Goal: Communication & Community: Answer question/provide support

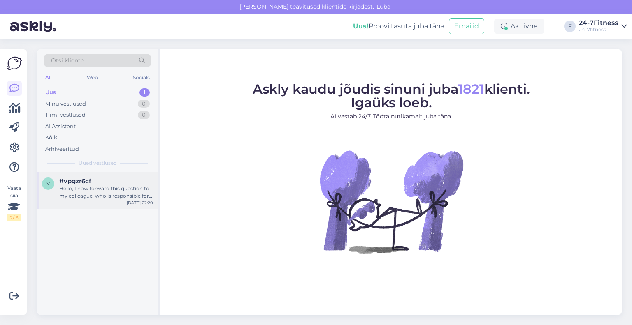
click at [79, 187] on div "Hello, I now forward this question to my colleague, who is responsible for this…" at bounding box center [106, 192] width 94 height 15
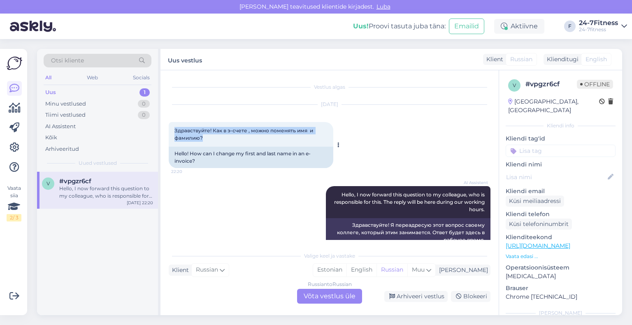
drag, startPoint x: 214, startPoint y: 135, endPoint x: 174, endPoint y: 130, distance: 39.9
click at [174, 130] on div "Здравствуйте! Как в э-счете , можно поменять имя и фамилию? 22:20" at bounding box center [251, 134] width 165 height 25
copy span "Здравствуйте! Как в э-счете , можно поменять имя и фамилию?"
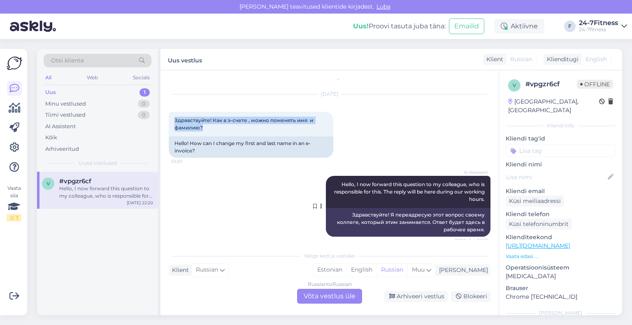
scroll to position [16, 0]
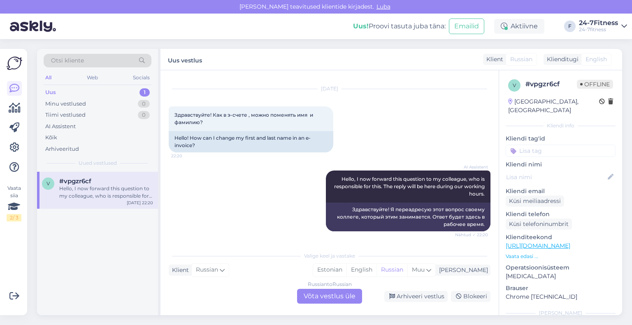
click at [317, 294] on div "Russian to Russian Võta vestlus üle" at bounding box center [329, 296] width 65 height 15
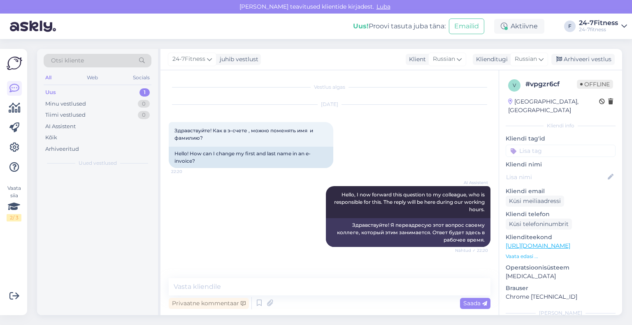
scroll to position [0, 0]
click at [281, 286] on textarea at bounding box center [330, 287] width 322 height 17
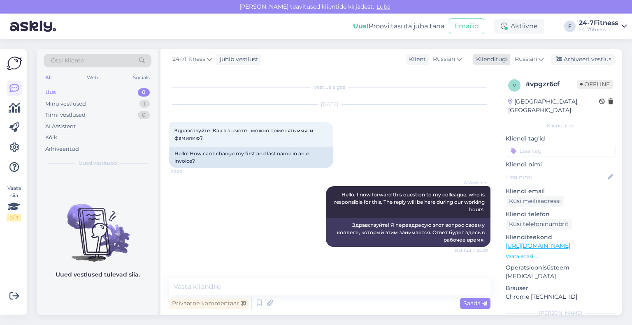
click at [482, 58] on div "Klienditugi" at bounding box center [490, 59] width 35 height 9
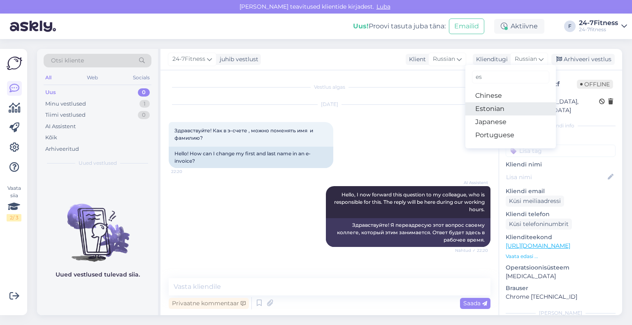
type input "es"
click at [489, 105] on link "Estonian" at bounding box center [510, 108] width 91 height 13
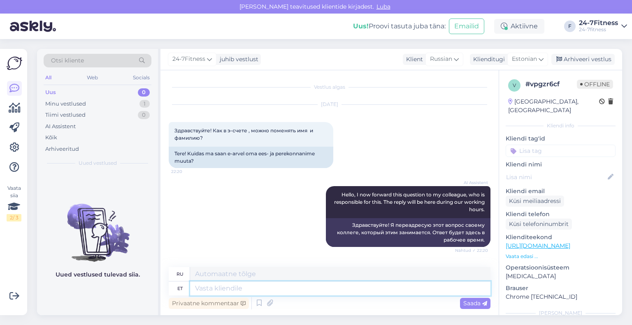
click at [265, 291] on textarea at bounding box center [340, 289] width 300 height 14
type textarea "Tere!"
type textarea "Привет"
type textarea "Tere!"
type textarea "Привет!"
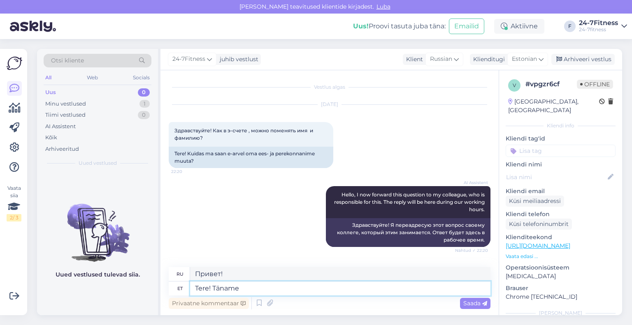
type textarea "Tere! Täname"
type textarea "Привет! [GEOGRAPHIC_DATA]."
type textarea "Tere! Täname Teid pöördumise ee"
type textarea "Здравствуйте! Спасибо, что обратились к нам."
type textarea "Tere! Täname Teid pöördumise eest!"
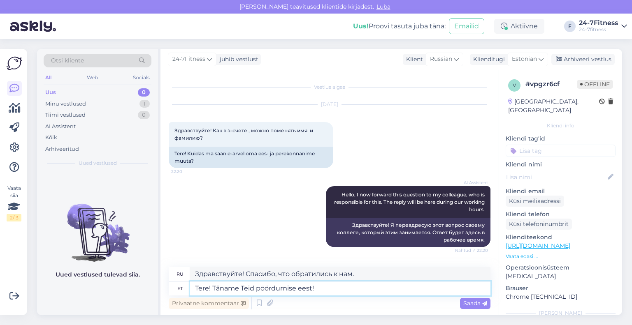
type textarea "Здравствуйте! Спасибо, что обратились к нам!"
type textarea "Tere! Täname Teid pöördumise eest! Arvetega s"
type textarea "Здравствуйте! Спасибо, что связались с нами! Счёт-фактура"
type textarea "Tere! Täname Teid pöördumise eest! Arvetega seotud k"
type textarea "Здравствуйте! Спасибо, что связались с нами! Вопросы по счетам"
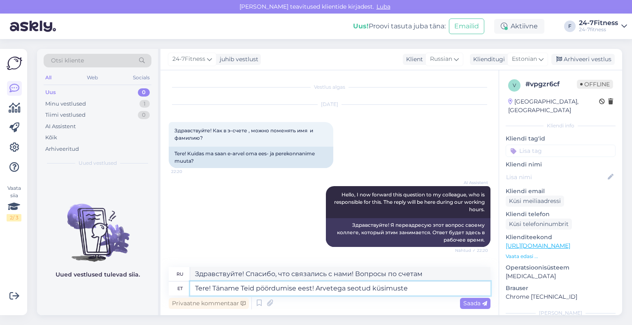
type textarea "Tere! Täname Teid pöördumise eest! Arvetega seotud küsimuste"
type textarea "Здравствуйте! Спасибо, что обратились к нам! Вопросы, связанные со счетами."
type textarea "Tere! Täname Teid pöördumise eest! Arvetega seotud küsimuste osas p"
type textarea "Здравствуйте! Спасибо, что обратились к нам! По вопросам, связанным со счетами."
type textarea "Tere! Täname Teid pöördumise eest! Arvetega seotud küsimuste osas palume"
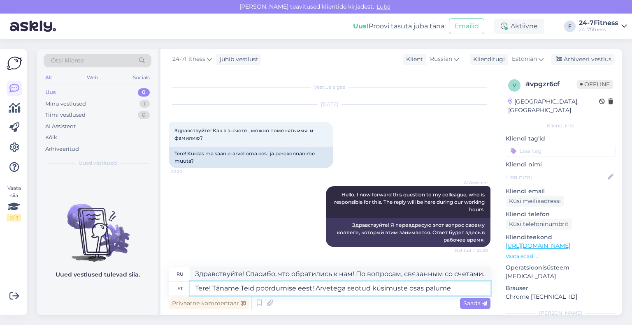
type textarea "Здравствуйте! Спасибо, что обратились к нам! По вопросам, связанным со счетами,…"
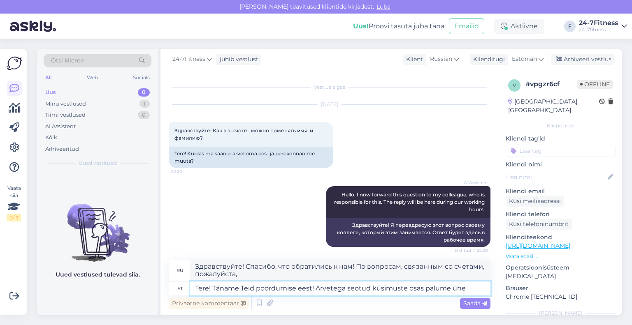
type textarea "Tere! Täname Teid pöördumise eest! Arvetega seotud küsimuste osas palume ühen"
type textarea "Здравствуйте! Спасибо, что обратились к нам! По вопросам, связанным со счетами,…"
type textarea "Tere! Täname Teid pöördumise eest! Arvetega seotud küsimuste osas palume ühendu…"
type textarea "Здравствуйте! Спасибо, что обратились к нам! По вопросам, связанным со счетами,…"
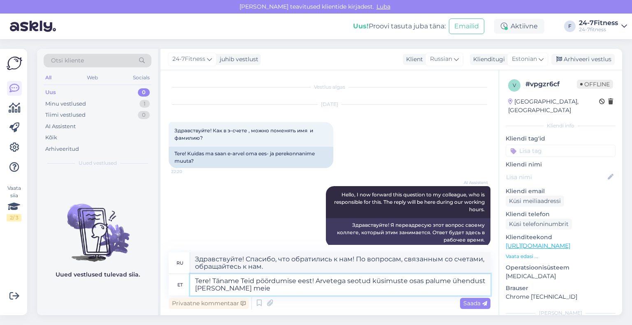
type textarea "Tere! Täname Teid pöördumise eest! Arvetega seotud küsimuste osas palume ühendu…"
type textarea "Здравствуйте! Спасибо, что обратились к нам! По любым вопросам, касающимся счет…"
type textarea "Tere! Täname Teid pöördumise eest! Arvetega seotud küsimuste osas palume ühendu…"
type textarea "Здравствуйте! Спасибо, что обратились к нам! По любым вопросам, касающимся счет…"
type textarea "Tere! Täname Teid pöördumise eest! Arvetega seotud küsimuste osas palume ühendu…"
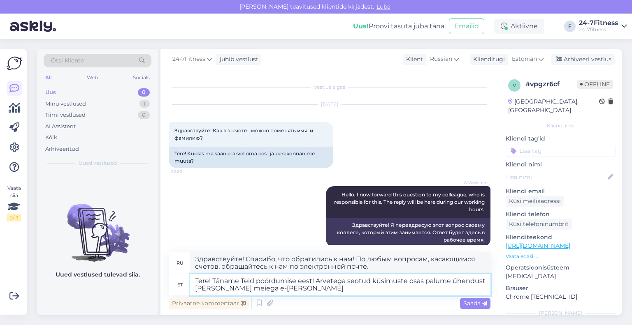
type textarea "Здравствуйте! Спасибо, что обратились к нам! По вопросам, связанным со счетами,…"
paste textarea "[EMAIL_ADDRESS][DOMAIN_NAME]"
type textarea "Tere! Täname Teid pöördumise eest! Arvetega seotud küsimuste osas palume ühendu…"
type textarea "Здравствуйте! Спасибо, что обратились к нам! По любым вопросам, связанным со сч…"
type textarea "Tere! Täname Teid pöördumise eest! Arvetega seotud küsimuste osas palume ühendu…"
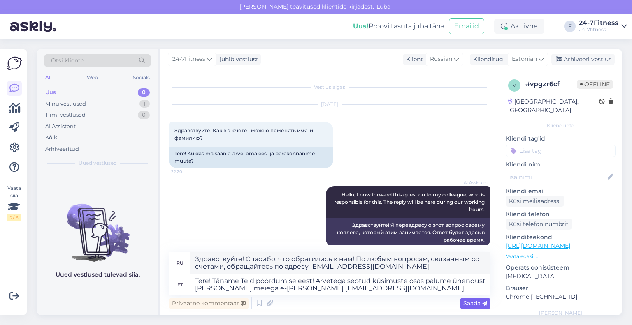
click at [469, 305] on span "Saada" at bounding box center [475, 303] width 24 height 7
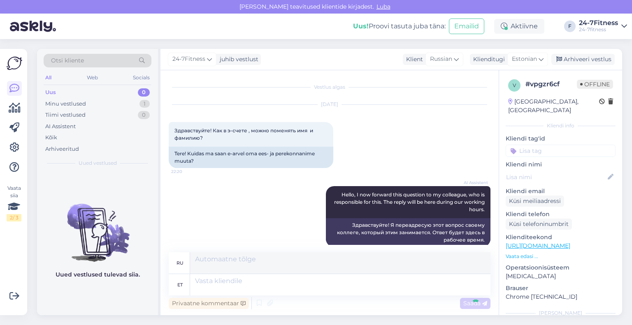
scroll to position [92, 0]
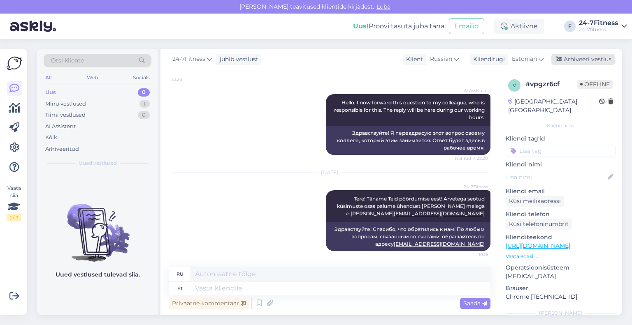
click at [578, 63] on div "Arhiveeri vestlus" at bounding box center [582, 59] width 63 height 11
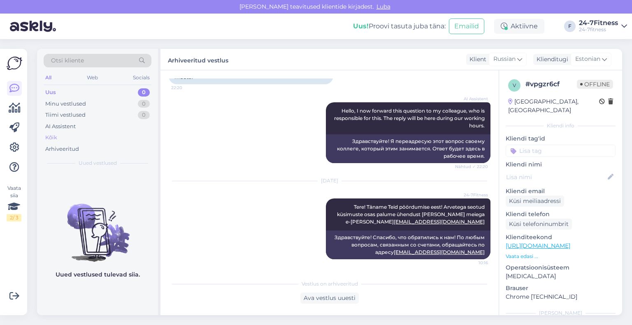
click at [58, 134] on div "Kõik" at bounding box center [98, 138] width 108 height 12
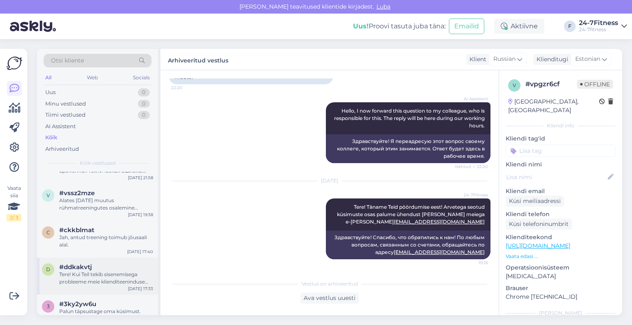
scroll to position [165, 0]
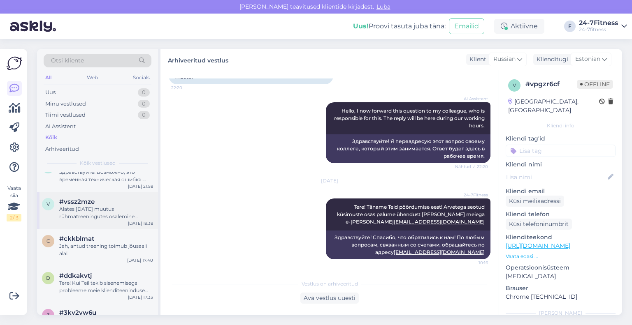
click at [102, 215] on div "Alates [DATE] muutus rühmatreeningutes osalemine tasuliseks. Rühmatreeningutes …" at bounding box center [106, 213] width 94 height 15
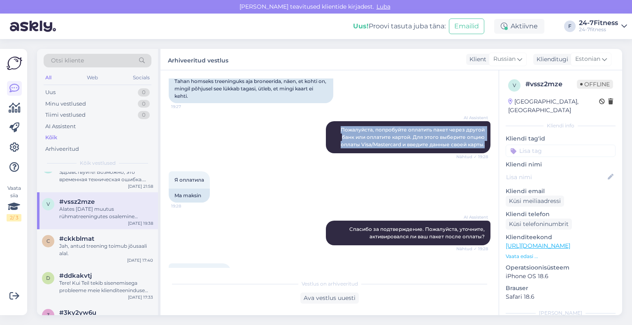
drag, startPoint x: 479, startPoint y: 142, endPoint x: 314, endPoint y: 119, distance: 167.0
click at [314, 119] on div "AI Assistent Пожалуйста, попробуйте оплатить пакет через другой банк или оплати…" at bounding box center [330, 137] width 322 height 50
copy span "Пожалуйста, попробуйте оплатить пакет через другой банк или оплатите картой. Дл…"
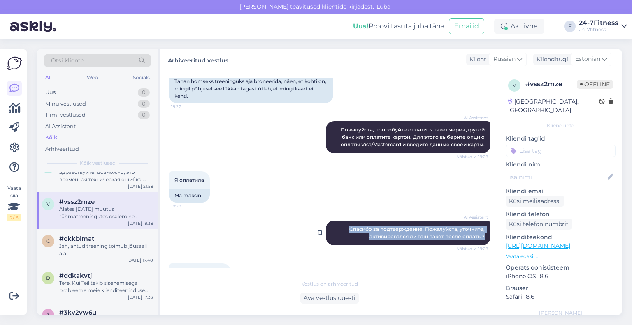
drag, startPoint x: 479, startPoint y: 237, endPoint x: 341, endPoint y: 228, distance: 138.6
click at [341, 228] on div "AI Assistent [PERSON_NAME] за подтверждение. Пожалуйста, уточните, активировалс…" at bounding box center [408, 233] width 165 height 25
copy span "Спасибо за подтверждение. Пожалуйста, уточните, активировался ли ваш пакет посл…"
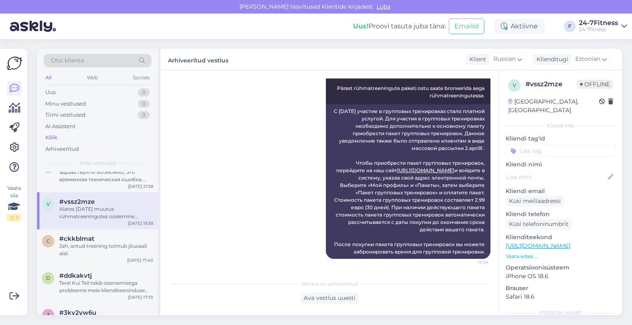
scroll to position [123, 0]
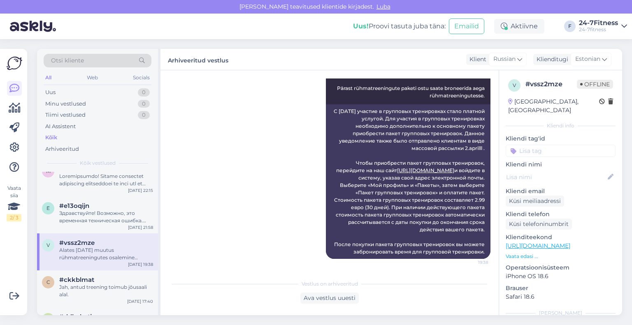
click at [90, 210] on div "Здравствуйте! Возможно, это временная техническая ошибка. Пожалуйста, закройте …" at bounding box center [106, 217] width 94 height 15
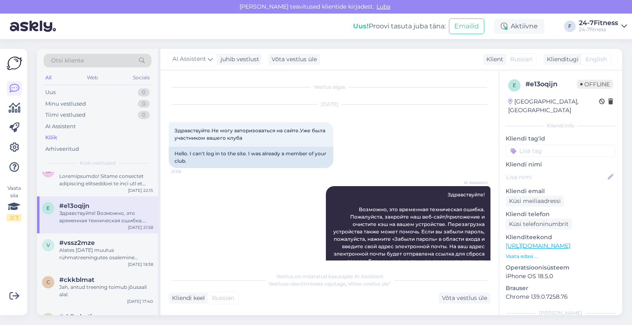
scroll to position [26, 0]
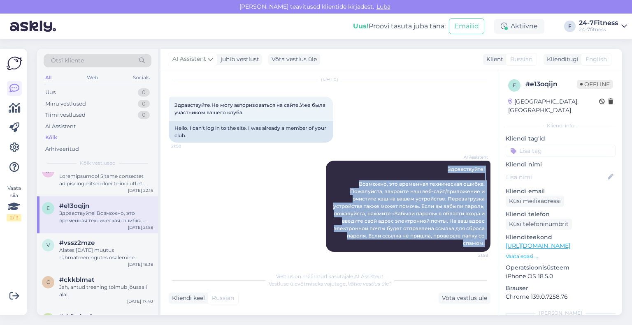
drag, startPoint x: 479, startPoint y: 242, endPoint x: 409, endPoint y: 159, distance: 109.2
click at [409, 159] on div "AI Assistent Здравствуйте! Возможно, это временная техническая ошибка. Пожалуйс…" at bounding box center [330, 206] width 322 height 109
copy span "Здравствуйте! Возможно, это временная техническая ошибка. Пожалуйста, закройте …"
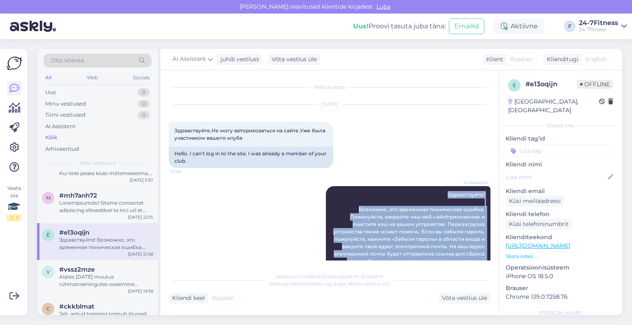
scroll to position [82, 0]
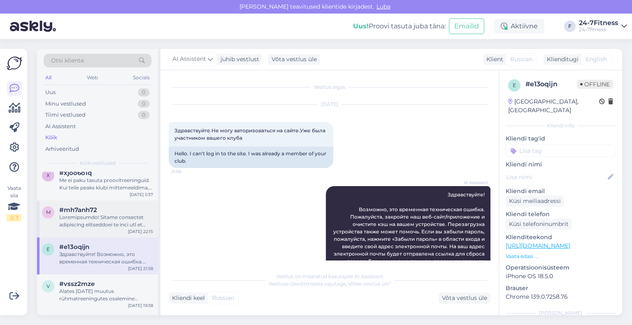
click at [122, 225] on div at bounding box center [106, 221] width 94 height 15
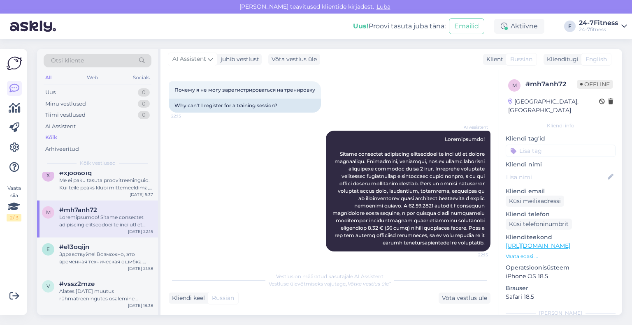
scroll to position [55, 0]
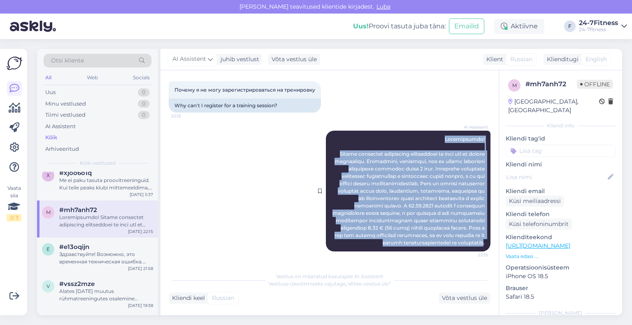
drag, startPoint x: 477, startPoint y: 244, endPoint x: 412, endPoint y: 125, distance: 135.2
click at [412, 131] on div "AI Assistent 22:15" at bounding box center [408, 191] width 165 height 121
copy span "Loremipsumdo! Sitame consectet adipiscing elitseddoei te inci utl et dolore mag…"
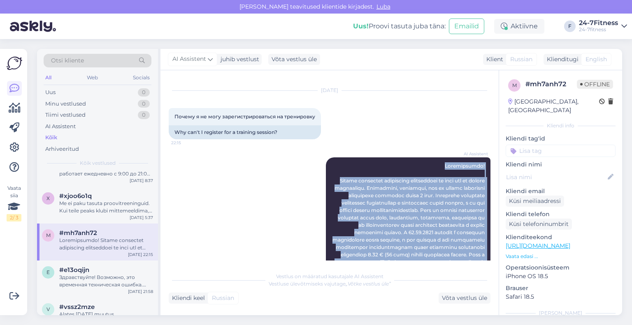
scroll to position [41, 0]
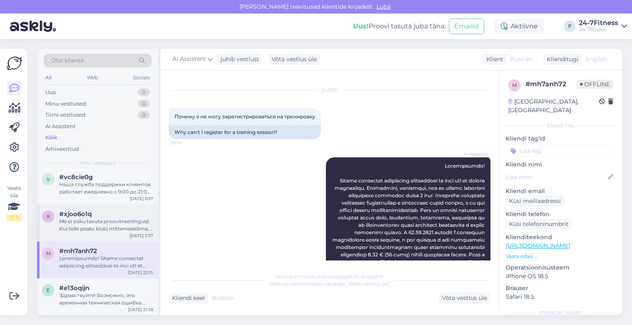
click at [94, 225] on div "Me ei paku tasuta proovitreeninguid. Kui teile peaks klubi mittemeeldima, siis …" at bounding box center [106, 225] width 94 height 15
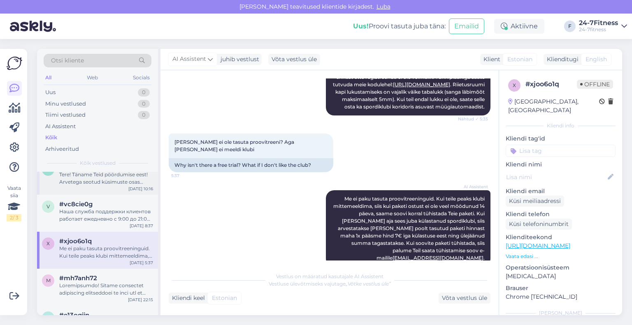
scroll to position [0, 0]
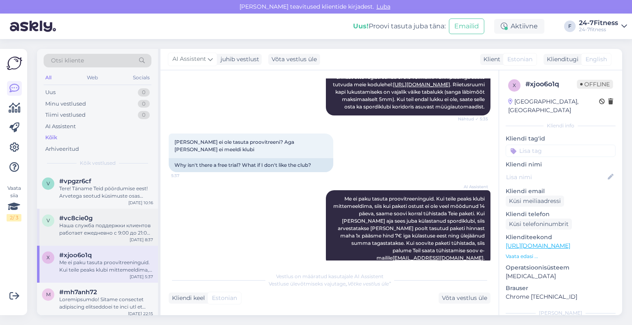
click at [104, 222] on div "Наша служба поддержки клиентов работает ежедневно с 9:00 до 21:00. Мы отвечаем …" at bounding box center [106, 229] width 94 height 15
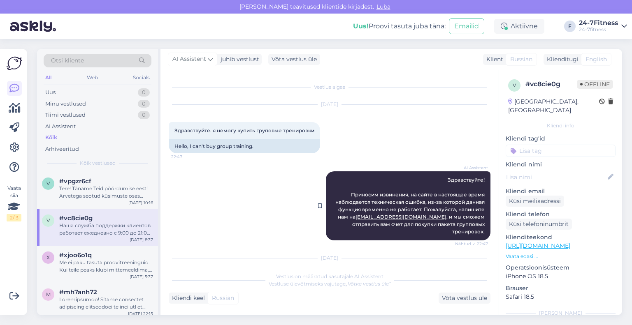
scroll to position [41, 0]
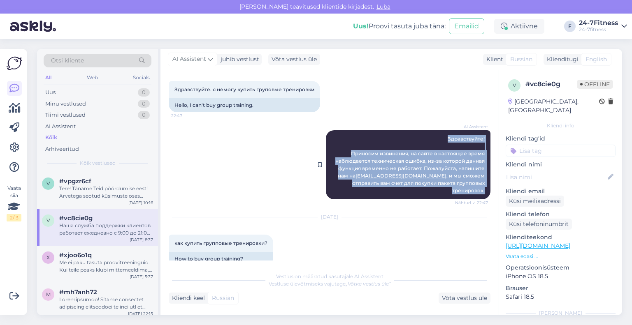
drag, startPoint x: 479, startPoint y: 184, endPoint x: 439, endPoint y: 138, distance: 60.4
click at [439, 138] on div "AI Assistent Здравствуйте! Приносим извинения, на сайте в настоящее время наблю…" at bounding box center [408, 164] width 165 height 69
copy span "Здравствуйте! Приносим извинения, на сайте в настоящее время наблюдается технич…"
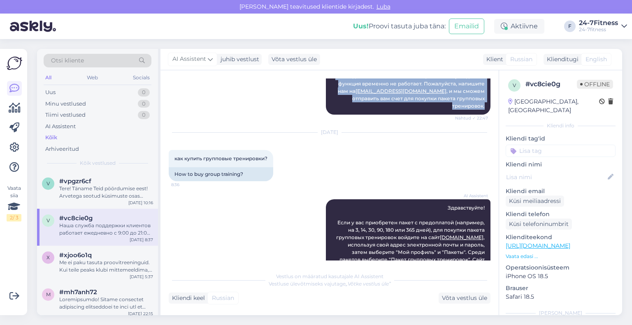
scroll to position [123, 0]
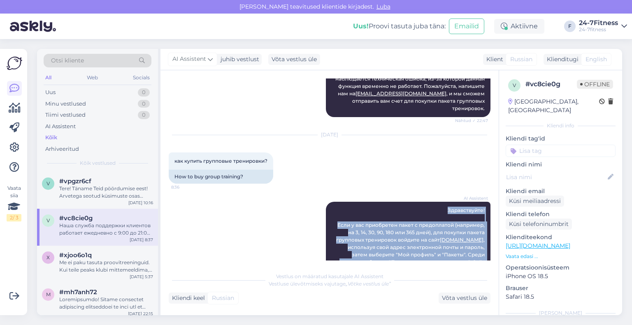
drag, startPoint x: 479, startPoint y: 189, endPoint x: 433, endPoint y: 204, distance: 48.1
click at [433, 204] on div "AI Assistent Здравствуйте! Если у вас приобретен пакет с предоплатой (например,…" at bounding box center [408, 310] width 165 height 217
copy span "Loremipsumdo! Sita c adi elitseddoe tempo i utlaboreetd (magnaali, en 5, 35, 54…"
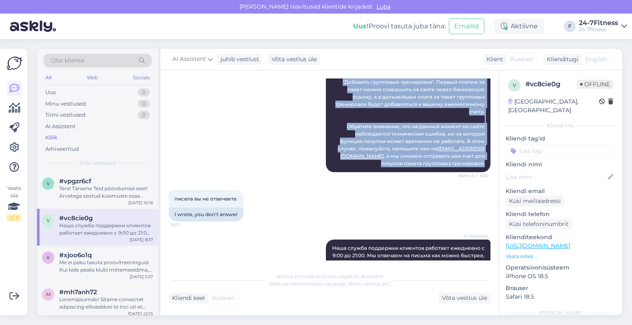
scroll to position [375, 0]
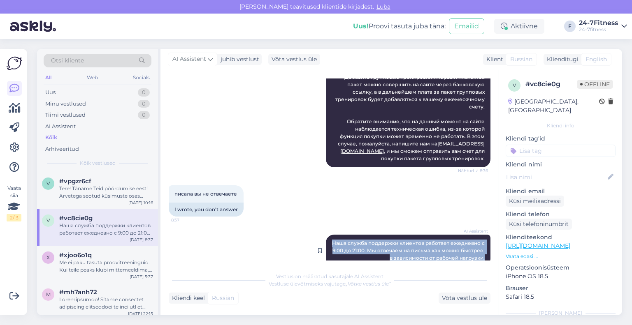
drag, startPoint x: 480, startPoint y: 244, endPoint x: 327, endPoint y: 228, distance: 153.4
click at [327, 235] on div "AI Assistent Наша служба поддержки клиентов работает ежедневно с 9:00 до 21:00.…" at bounding box center [408, 251] width 165 height 32
copy span "Наша служба поддержки клиентов работает ежедневно с 9:00 до 21:00. Мы отвечаем …"
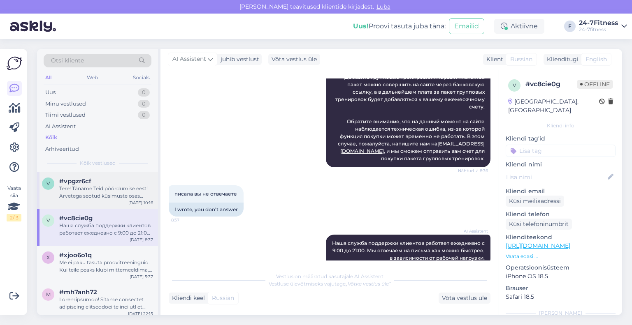
click at [106, 198] on div "Tere! Täname Teid pöördumise eest! Arvetega seotud küsimuste osas palume ühendu…" at bounding box center [106, 192] width 94 height 15
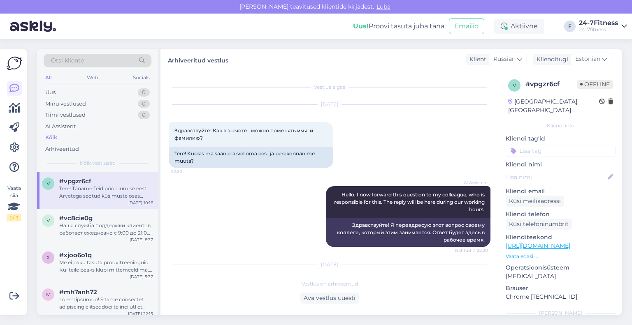
scroll to position [84, 0]
